Goal: Information Seeking & Learning: Understand process/instructions

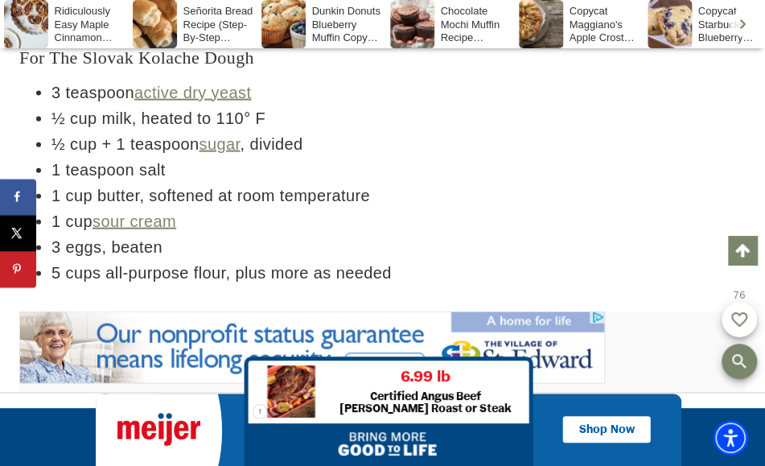
scroll to position [3852, 0]
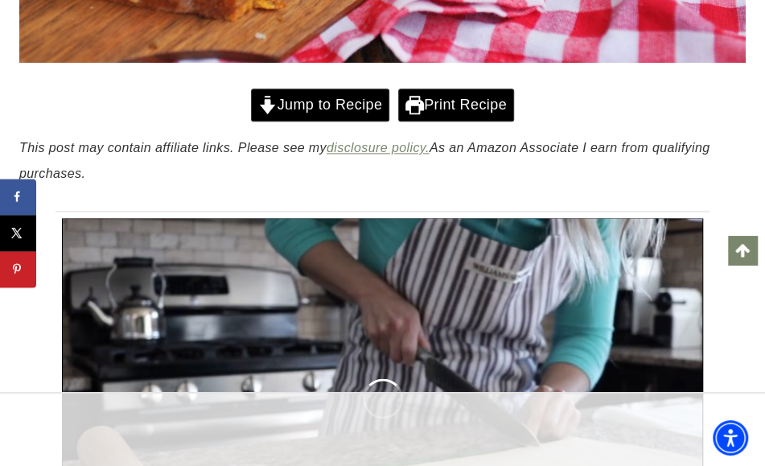
scroll to position [724, 0]
click at [299, 109] on link "Jump to Recipe" at bounding box center [320, 104] width 138 height 33
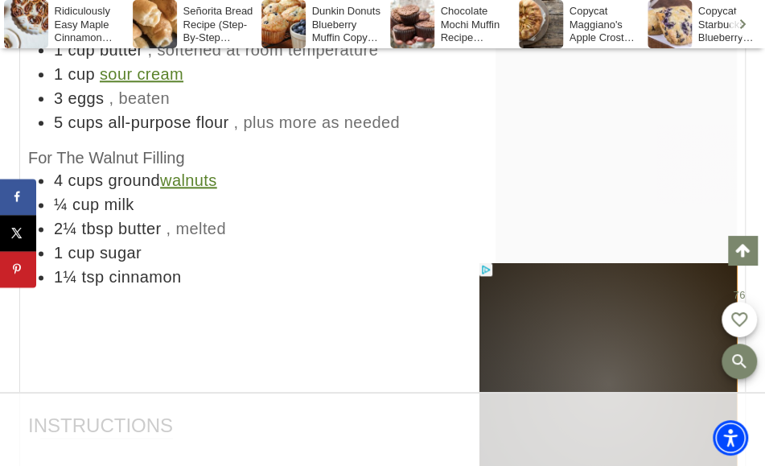
scroll to position [9892, 0]
